Goal: Task Accomplishment & Management: Use online tool/utility

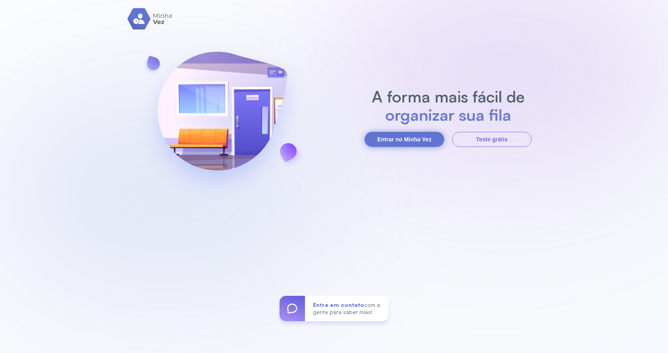
click at [385, 141] on button "Entrar no Minha Vez" at bounding box center [403, 139] width 79 height 15
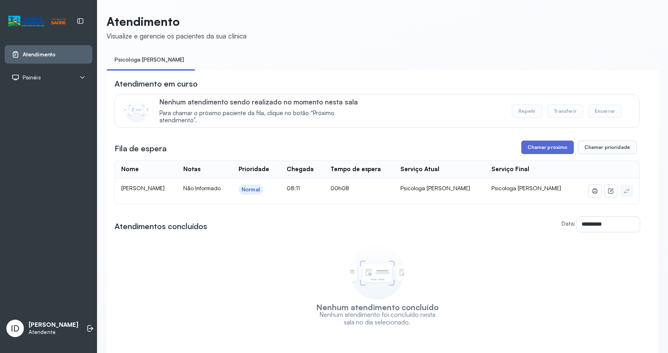
click at [534, 147] on button "Chamar próximo" at bounding box center [547, 148] width 52 height 14
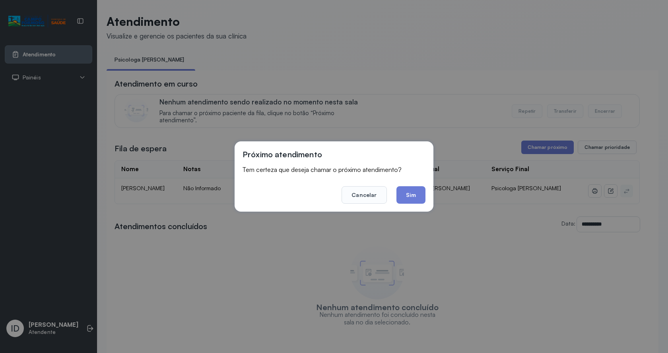
click at [408, 197] on button "Sim" at bounding box center [410, 194] width 29 height 17
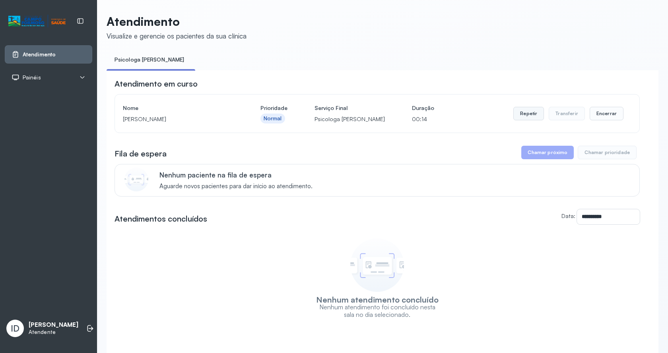
click at [515, 116] on button "Repetir" at bounding box center [528, 114] width 31 height 14
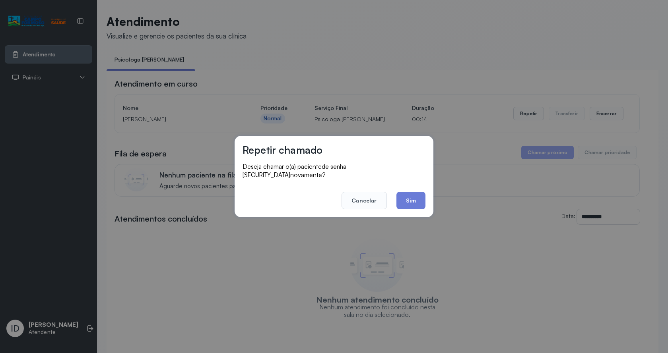
click at [418, 194] on button "Sim" at bounding box center [410, 200] width 29 height 17
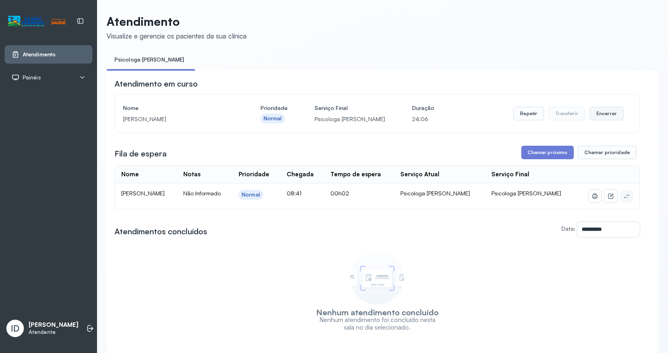
drag, startPoint x: 612, startPoint y: 116, endPoint x: 608, endPoint y: 118, distance: 4.3
click at [608, 118] on button "Encerrar" at bounding box center [606, 114] width 34 height 14
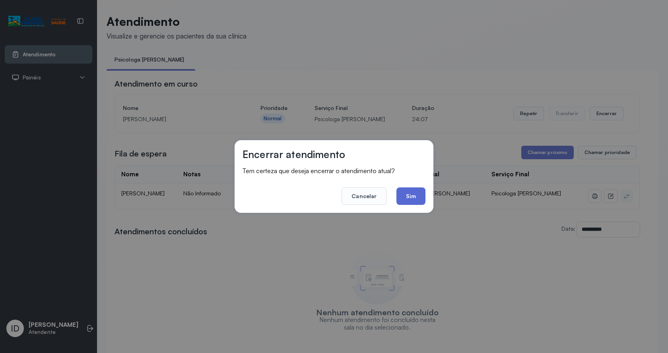
click at [412, 194] on button "Sim" at bounding box center [410, 196] width 29 height 17
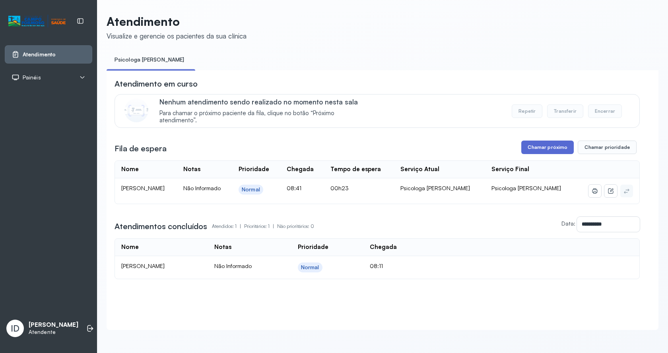
click at [539, 148] on button "Chamar próximo" at bounding box center [547, 148] width 52 height 14
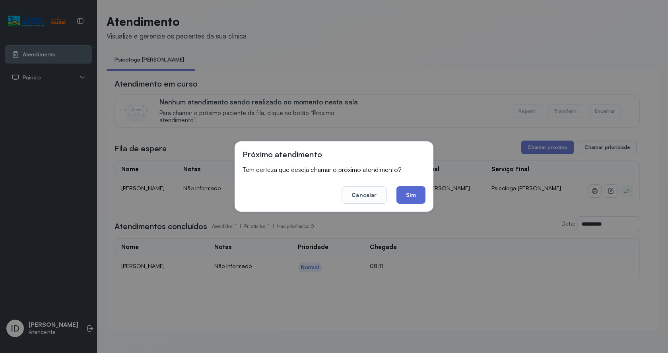
click at [407, 190] on button "Sim" at bounding box center [410, 194] width 29 height 17
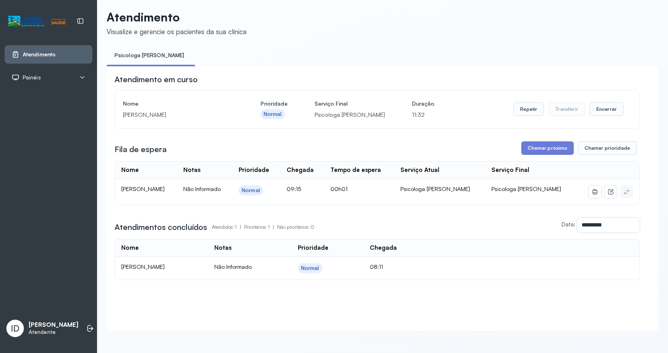
scroll to position [13, 0]
click at [612, 104] on button "Encerrar" at bounding box center [606, 110] width 34 height 14
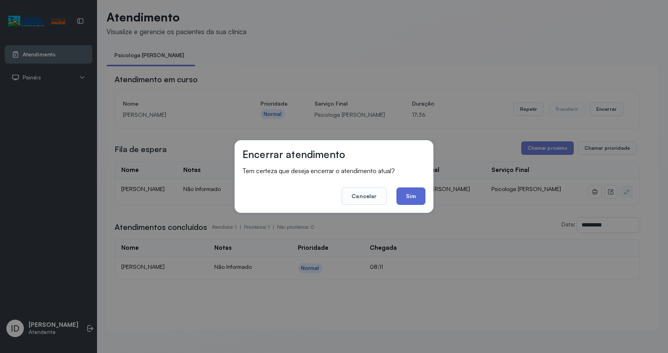
click at [414, 191] on button "Sim" at bounding box center [410, 196] width 29 height 17
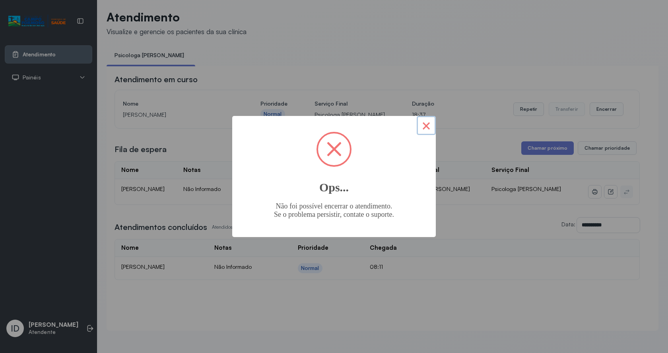
click at [429, 132] on button "×" at bounding box center [425, 125] width 19 height 19
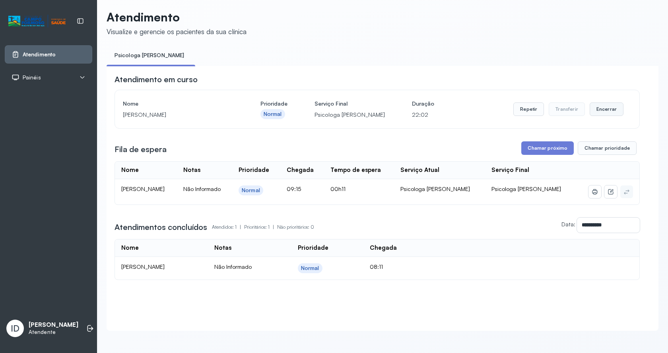
click at [597, 103] on button "Encerrar" at bounding box center [606, 110] width 34 height 14
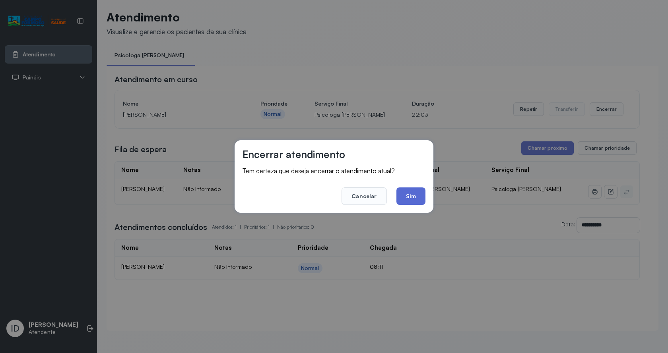
click at [419, 201] on button "Sim" at bounding box center [410, 196] width 29 height 17
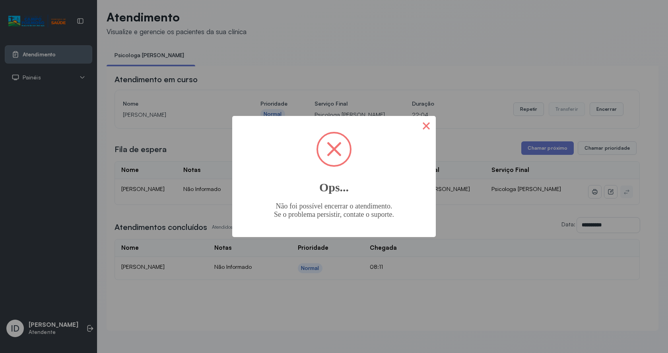
click at [426, 128] on button "×" at bounding box center [425, 125] width 19 height 19
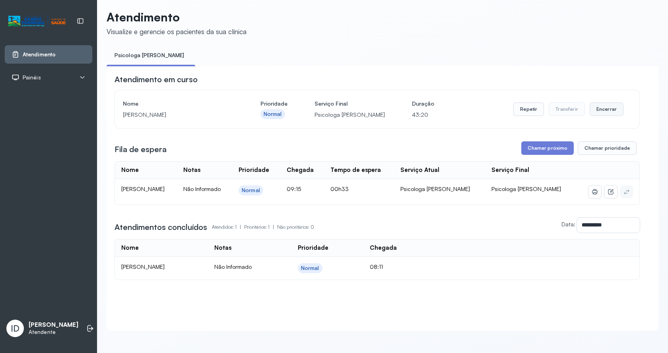
click at [610, 108] on button "Encerrar" at bounding box center [606, 110] width 34 height 14
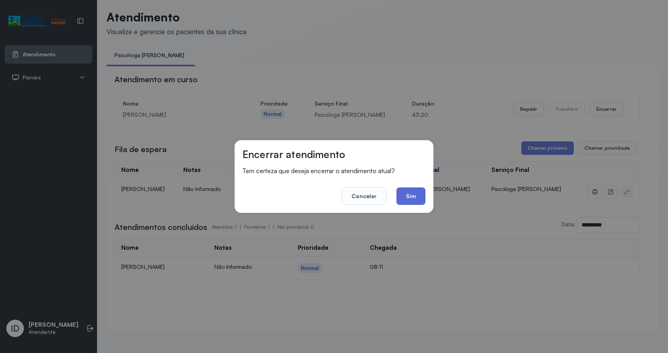
click at [404, 194] on button "Sim" at bounding box center [410, 196] width 29 height 17
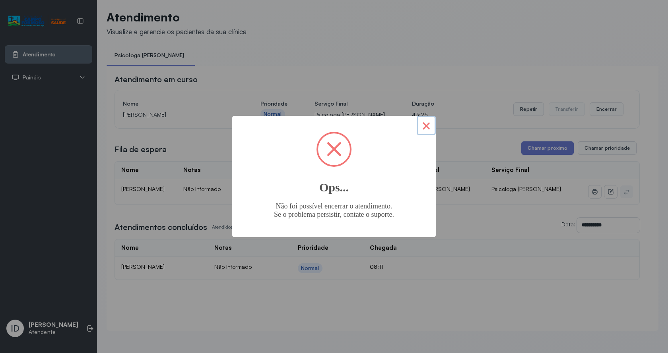
click at [421, 123] on button "×" at bounding box center [425, 125] width 19 height 19
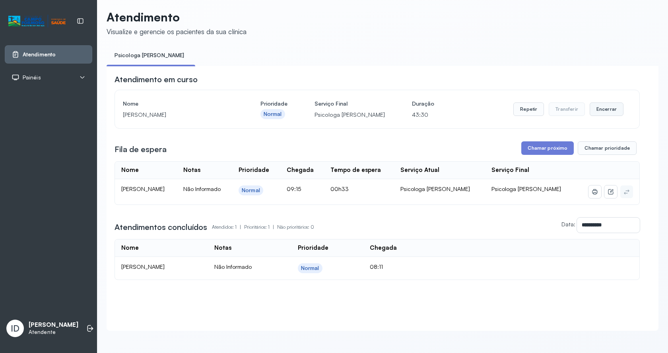
click at [595, 103] on button "Encerrar" at bounding box center [606, 110] width 34 height 14
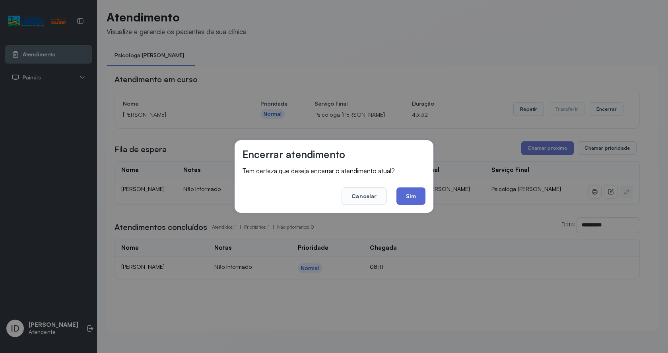
click at [409, 200] on button "Sim" at bounding box center [410, 196] width 29 height 17
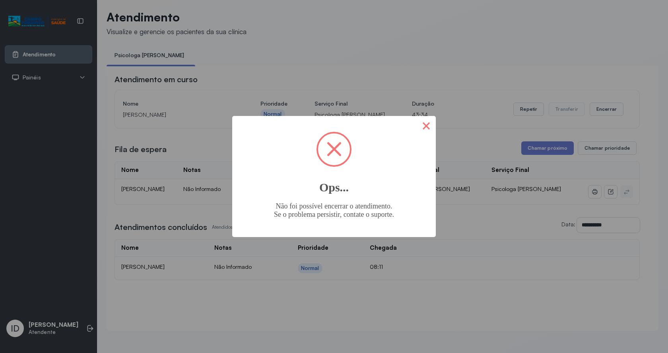
click at [420, 124] on button "×" at bounding box center [425, 125] width 19 height 19
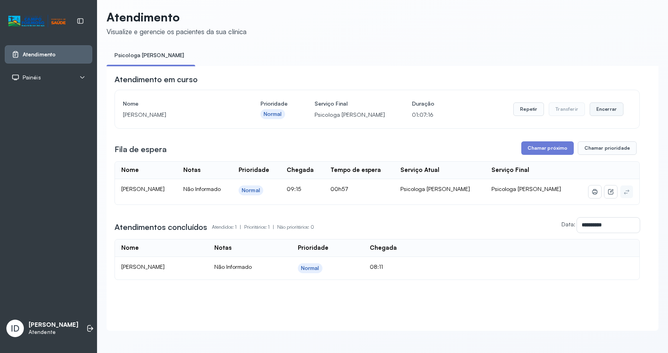
click at [591, 103] on button "Encerrar" at bounding box center [606, 110] width 34 height 14
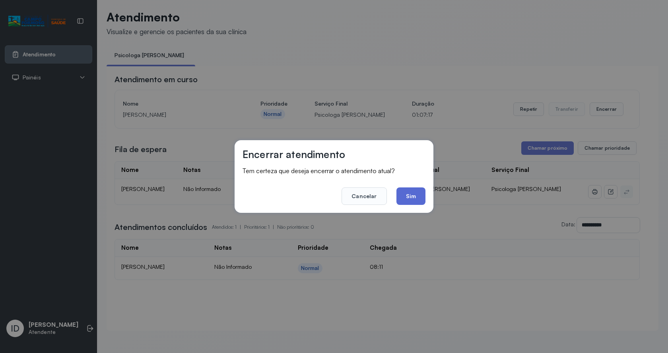
click at [414, 194] on button "Sim" at bounding box center [410, 196] width 29 height 17
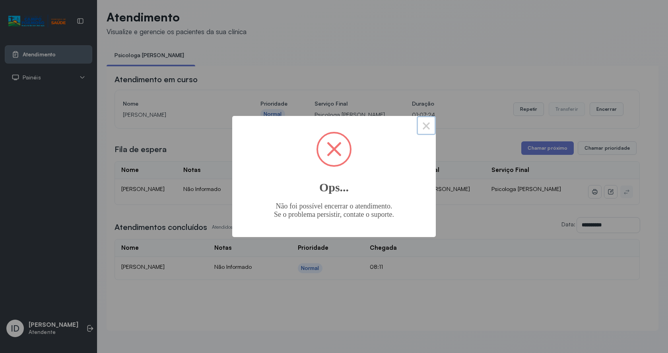
click at [425, 126] on button "×" at bounding box center [425, 125] width 19 height 19
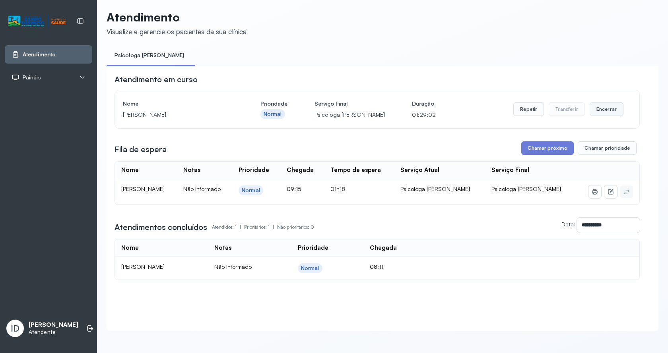
click at [610, 103] on button "Encerrar" at bounding box center [606, 110] width 34 height 14
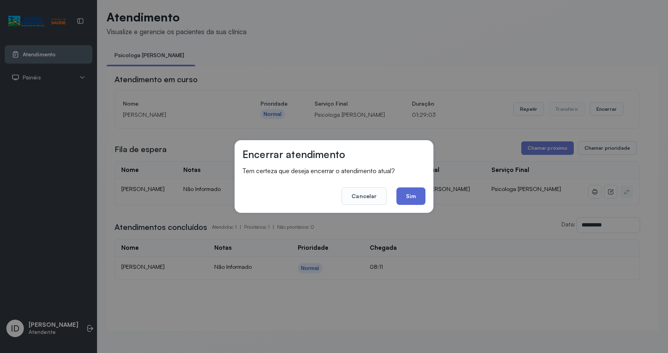
click at [420, 192] on button "Sim" at bounding box center [410, 196] width 29 height 17
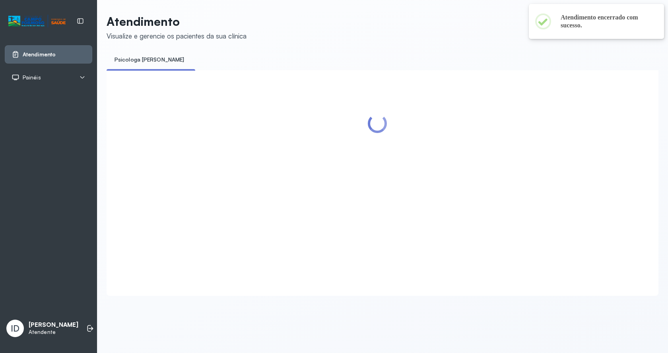
scroll to position [0, 0]
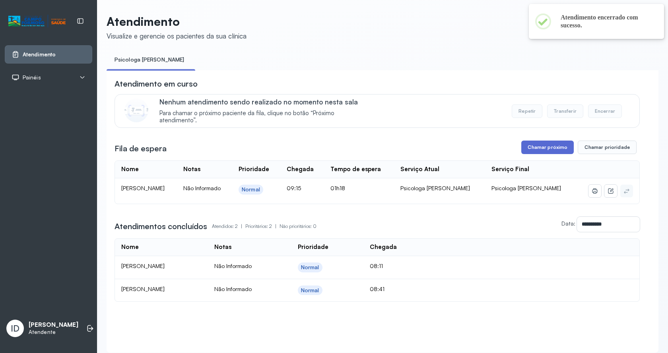
click at [528, 149] on button "Chamar próximo" at bounding box center [547, 148] width 52 height 14
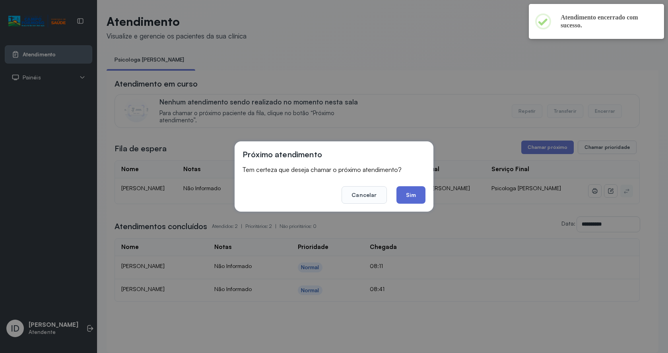
click at [414, 199] on button "Sim" at bounding box center [410, 194] width 29 height 17
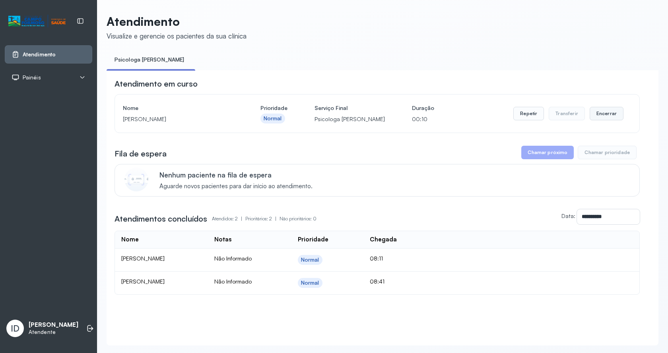
click at [594, 109] on button "Encerrar" at bounding box center [606, 114] width 34 height 14
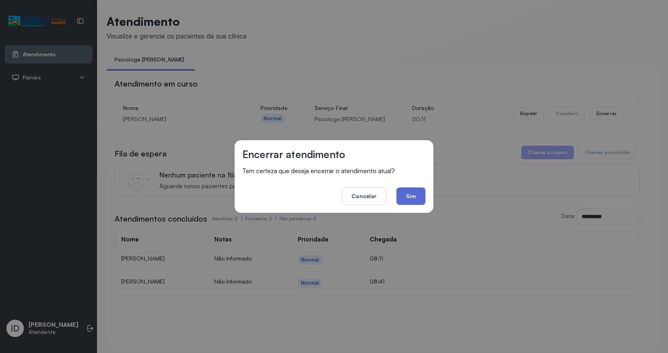
click at [413, 191] on button "Sim" at bounding box center [410, 196] width 29 height 17
